Goal: Task Accomplishment & Management: Manage account settings

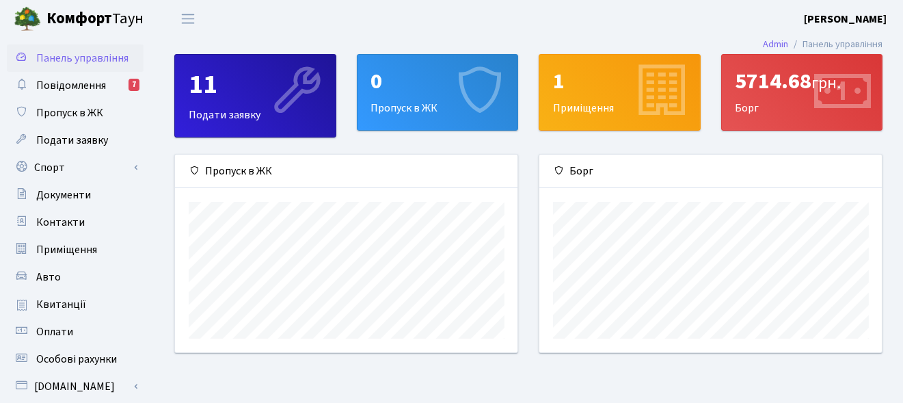
scroll to position [197, 343]
click at [120, 84] on link "Повідомлення 7" at bounding box center [75, 85] width 137 height 27
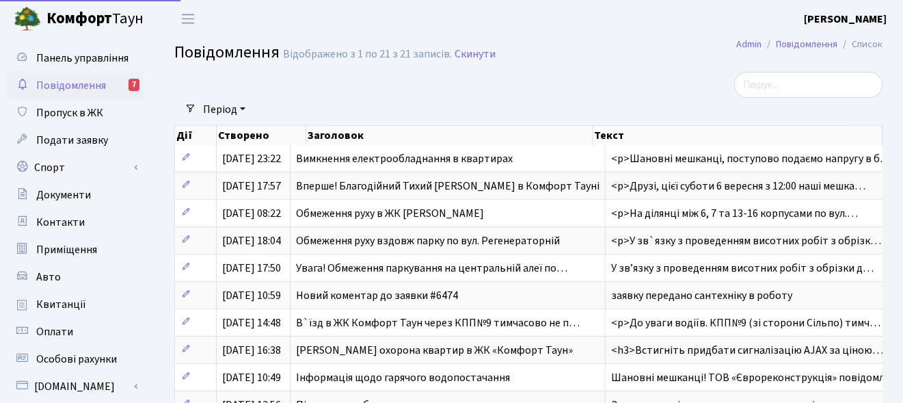
select select "25"
click at [83, 139] on span "Подати заявку" at bounding box center [72, 140] width 72 height 15
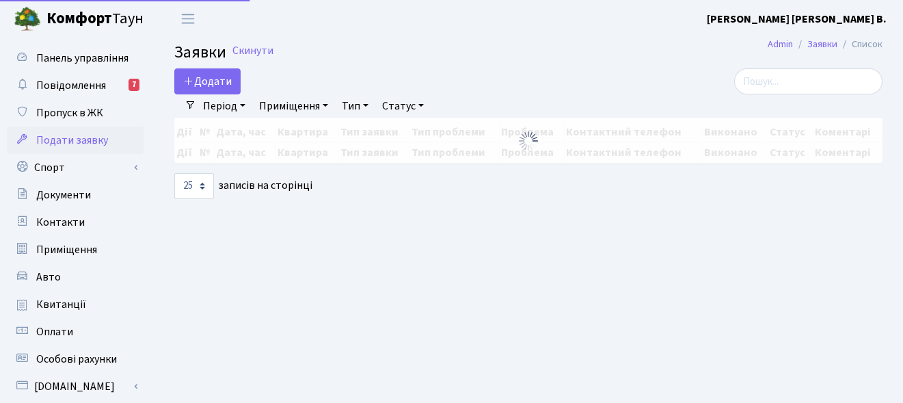
select select "25"
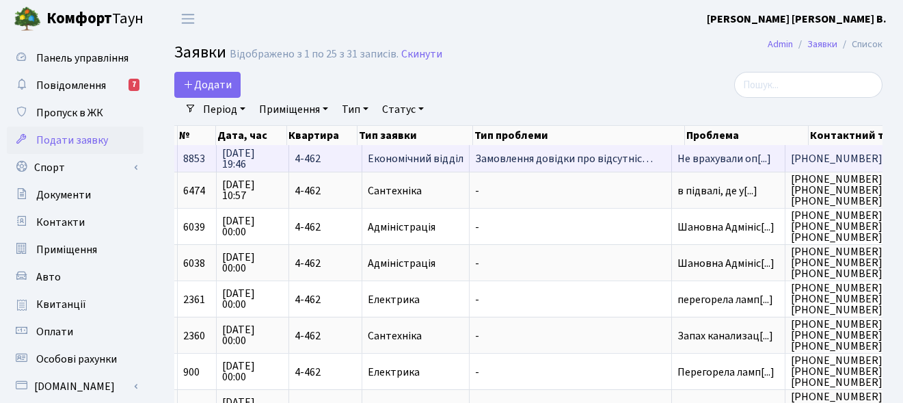
scroll to position [0, 90]
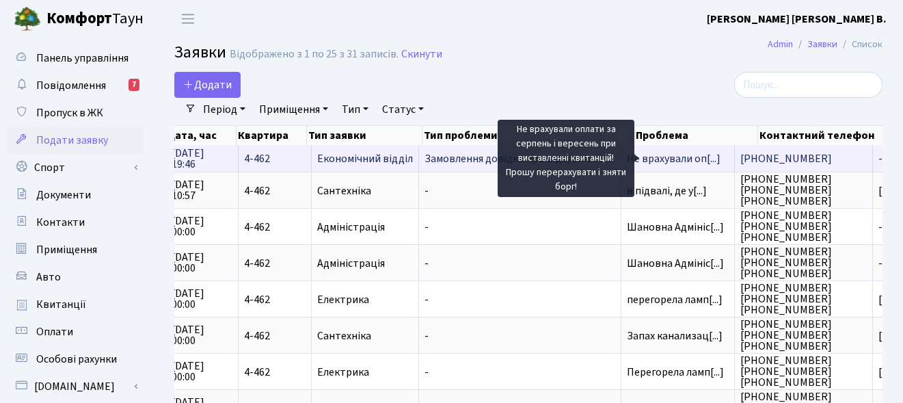
click at [649, 161] on span "Не врахували оп[...]" at bounding box center [674, 158] width 94 height 15
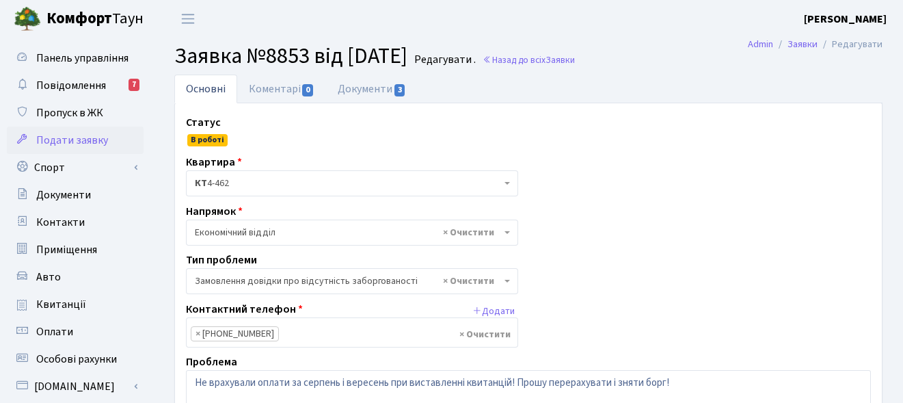
select select "35"
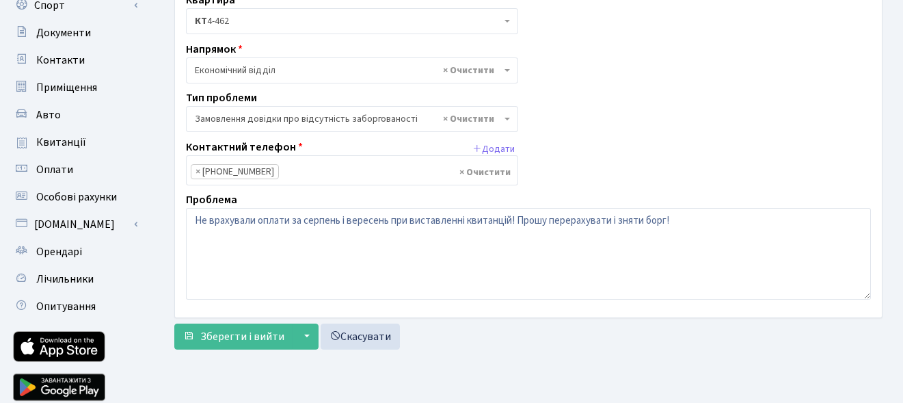
scroll to position [163, 0]
